Goal: Task Accomplishment & Management: Use online tool/utility

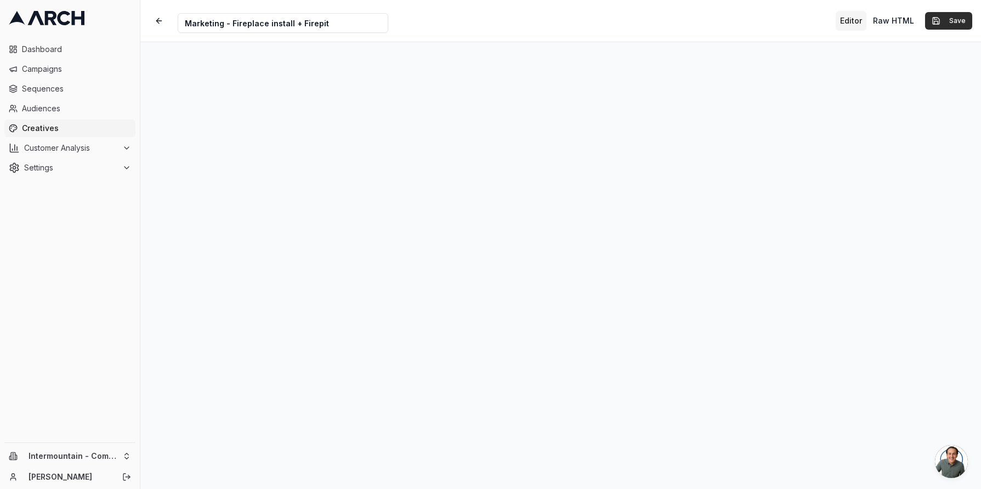
click at [957, 24] on button "Save" at bounding box center [948, 21] width 47 height 18
click at [39, 106] on span "Audiences" at bounding box center [76, 108] width 109 height 11
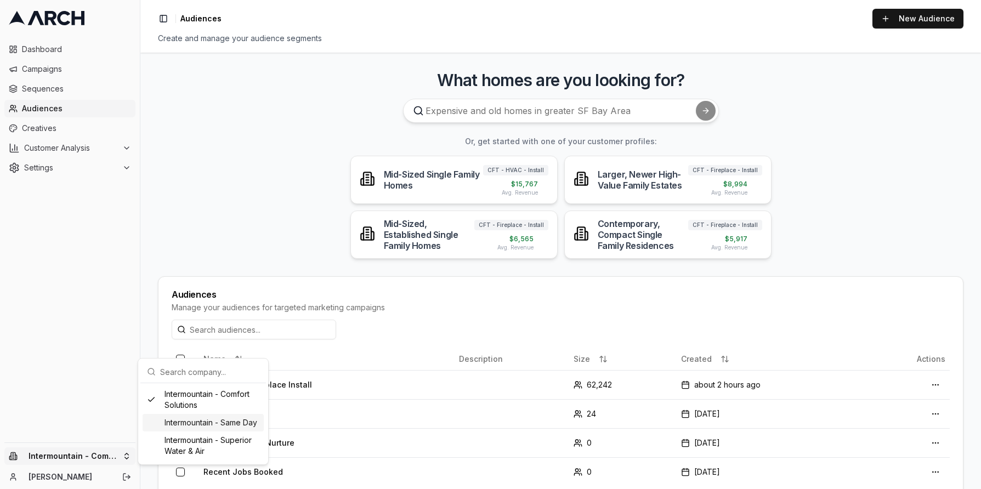
click at [207, 429] on div "Intermountain - Same Day" at bounding box center [203, 423] width 121 height 18
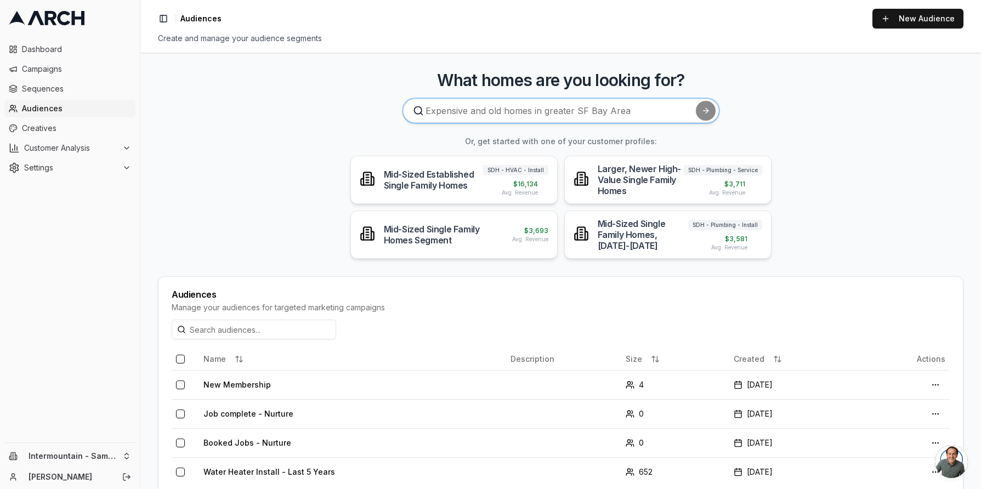
click at [494, 110] on input at bounding box center [561, 111] width 316 height 24
type input "HVAC install over 8 years"
click at [696, 101] on button "submit" at bounding box center [706, 111] width 20 height 20
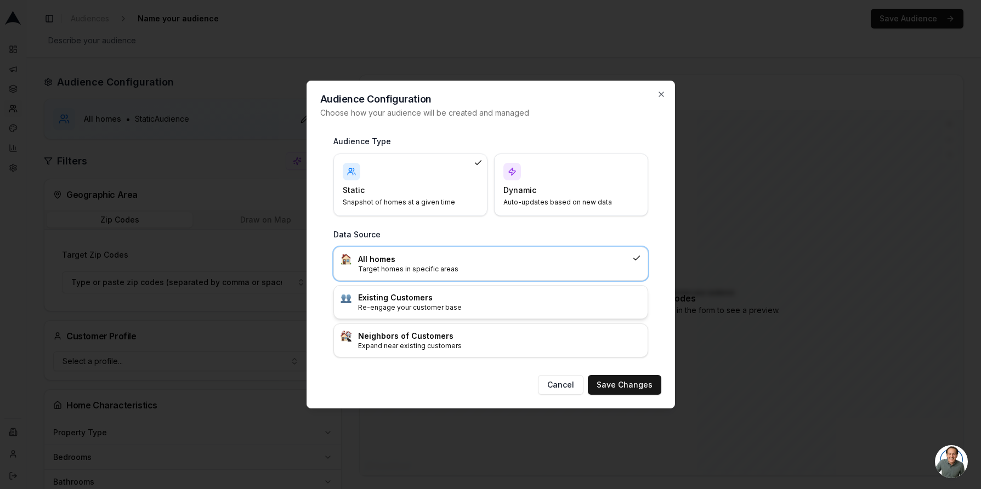
click at [516, 304] on p "Re-engage your customer base" at bounding box center [499, 307] width 283 height 9
click at [525, 262] on h3 "All homes" at bounding box center [499, 259] width 283 height 11
click at [621, 387] on button "Save Changes" at bounding box center [624, 385] width 73 height 20
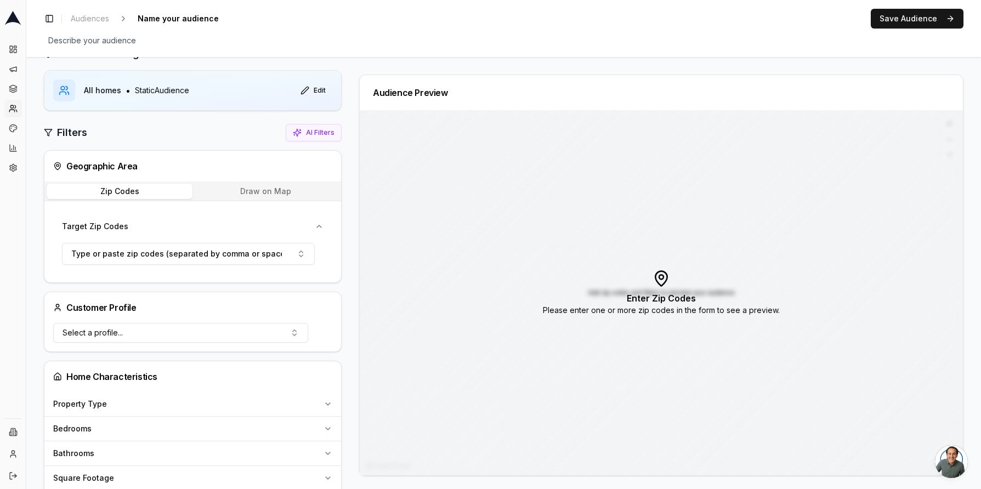
scroll to position [36, 0]
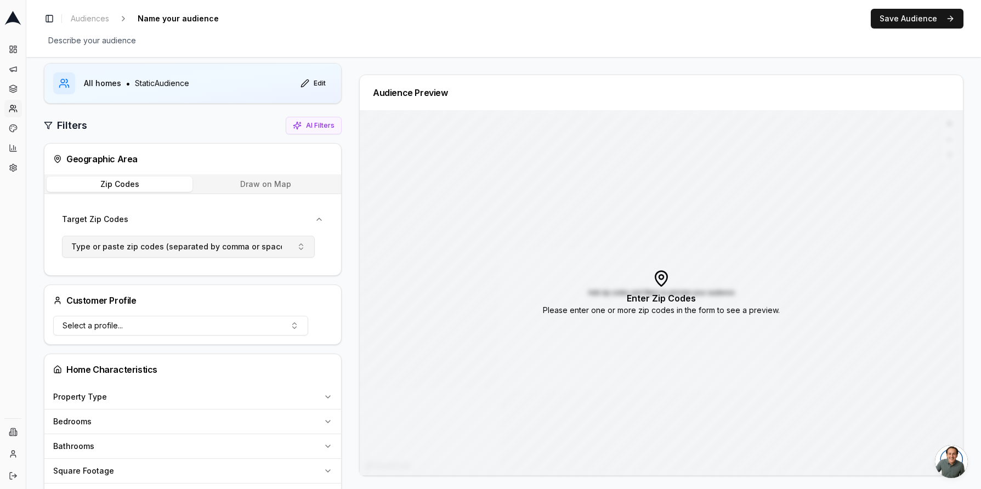
click at [289, 252] on button "Type or paste zip codes (separated by comma or space)" at bounding box center [188, 247] width 253 height 22
click at [260, 188] on button "Draw on Map" at bounding box center [265, 184] width 146 height 15
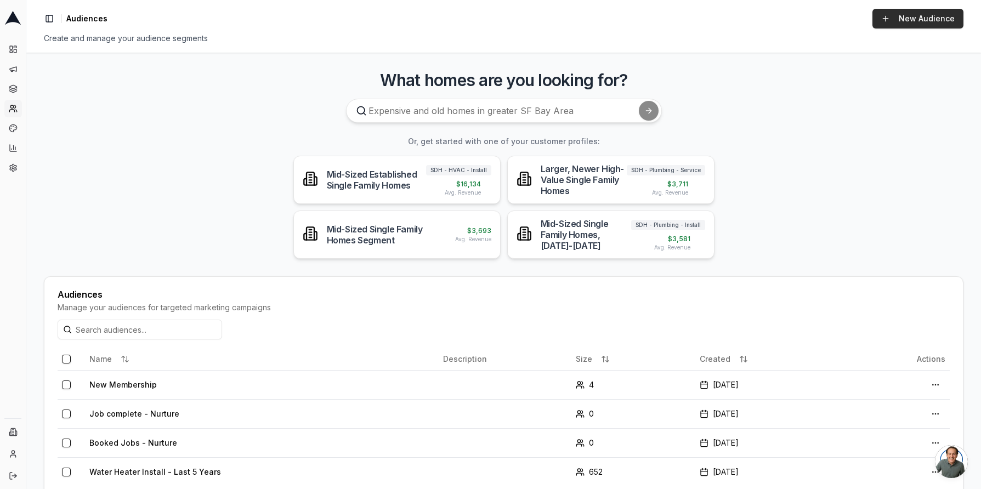
click at [920, 11] on link "New Audience" at bounding box center [917, 19] width 91 height 20
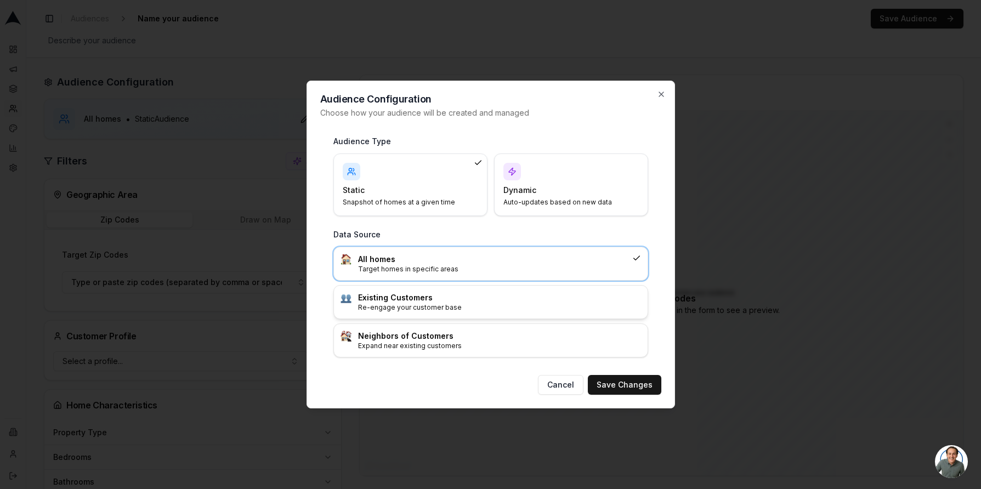
click at [514, 301] on h3 "Existing Customers" at bounding box center [499, 297] width 283 height 11
click at [491, 270] on p "Target homes in specific areas" at bounding box center [499, 269] width 283 height 9
click at [662, 94] on icon "button" at bounding box center [661, 94] width 9 height 9
